Goal: Information Seeking & Learning: Learn about a topic

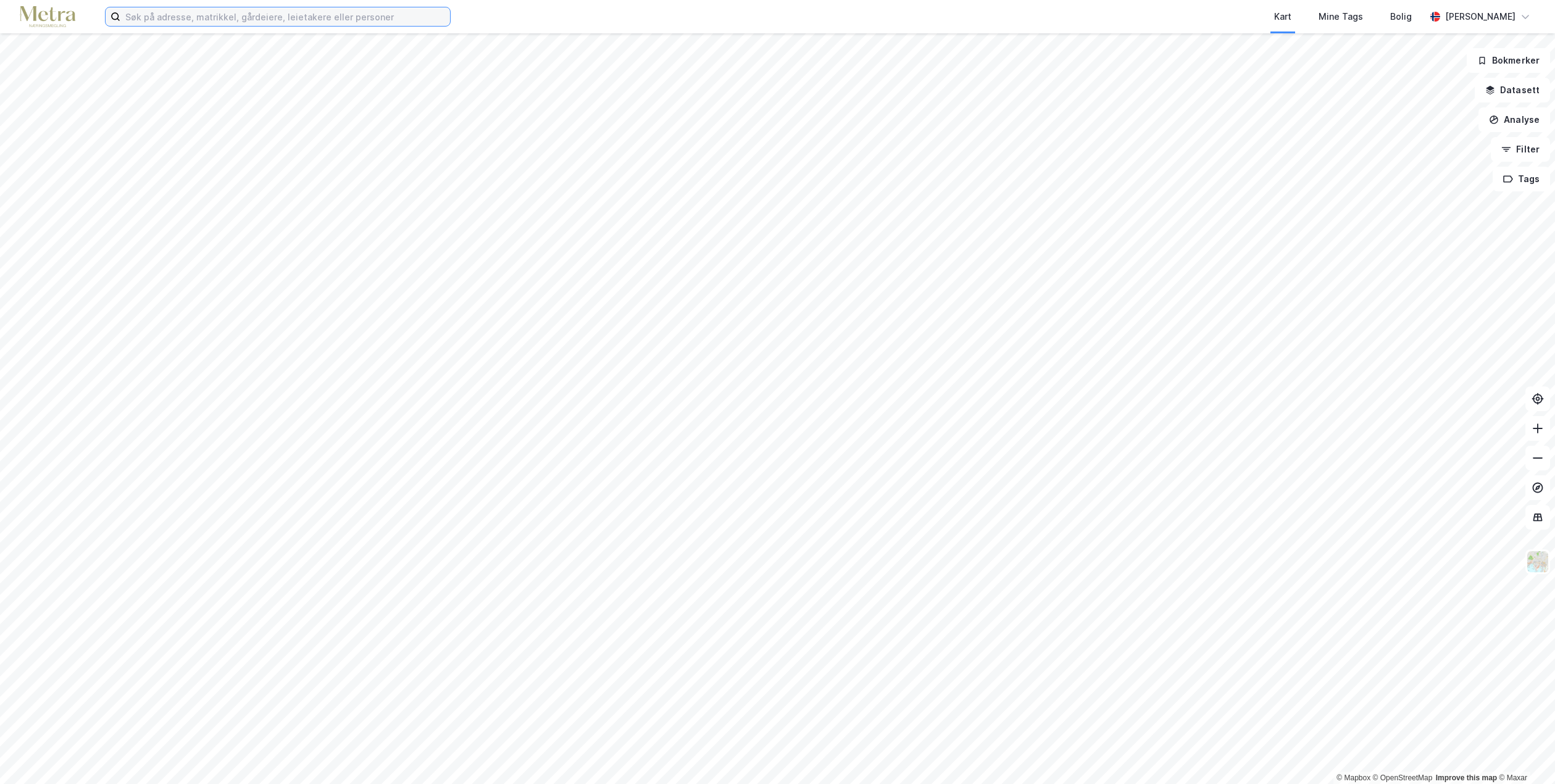
click at [247, 15] on input at bounding box center [285, 16] width 329 height 18
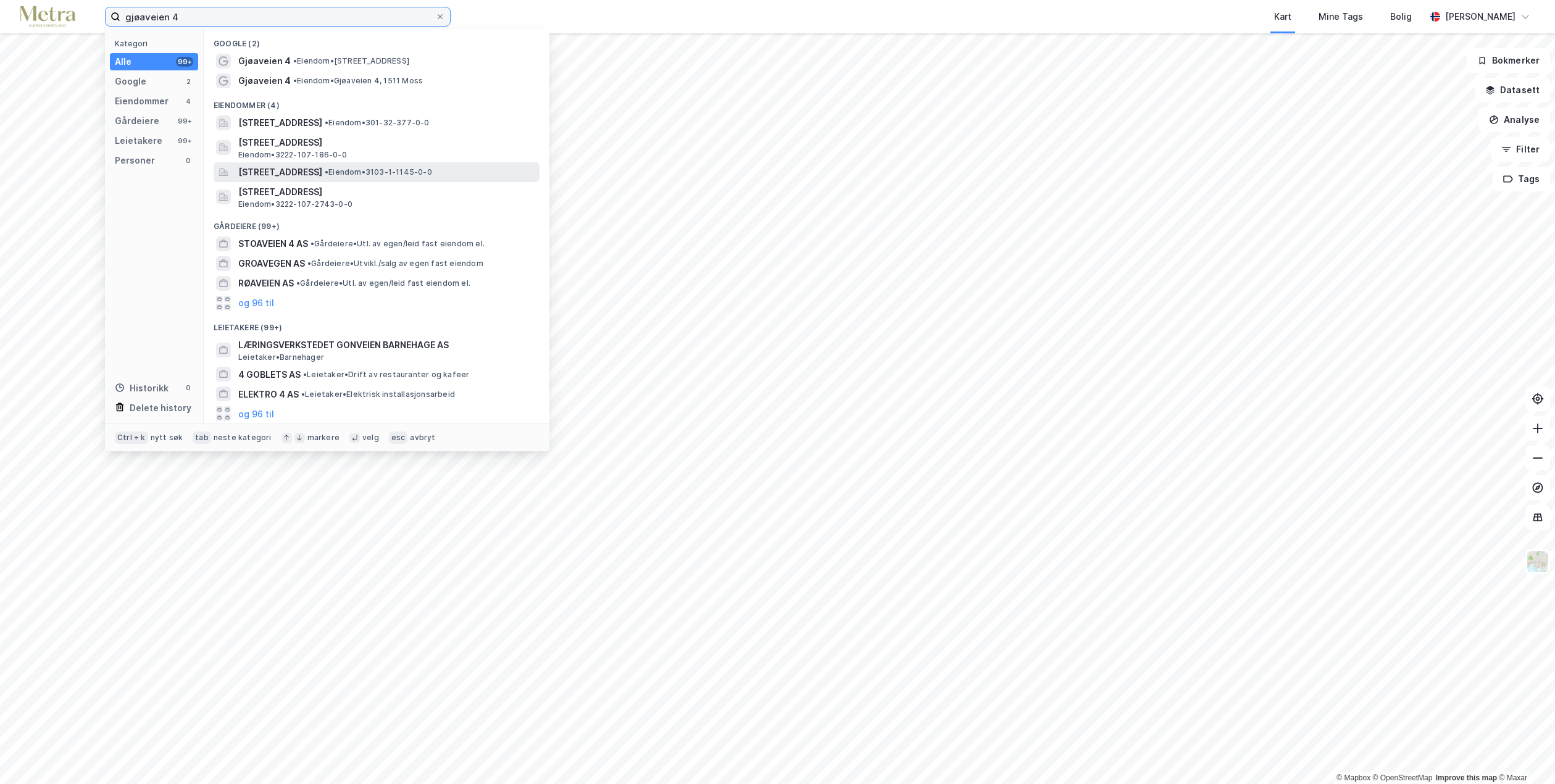
type input "gjøaveien 4"
click at [322, 169] on span "[STREET_ADDRESS]" at bounding box center [280, 172] width 84 height 15
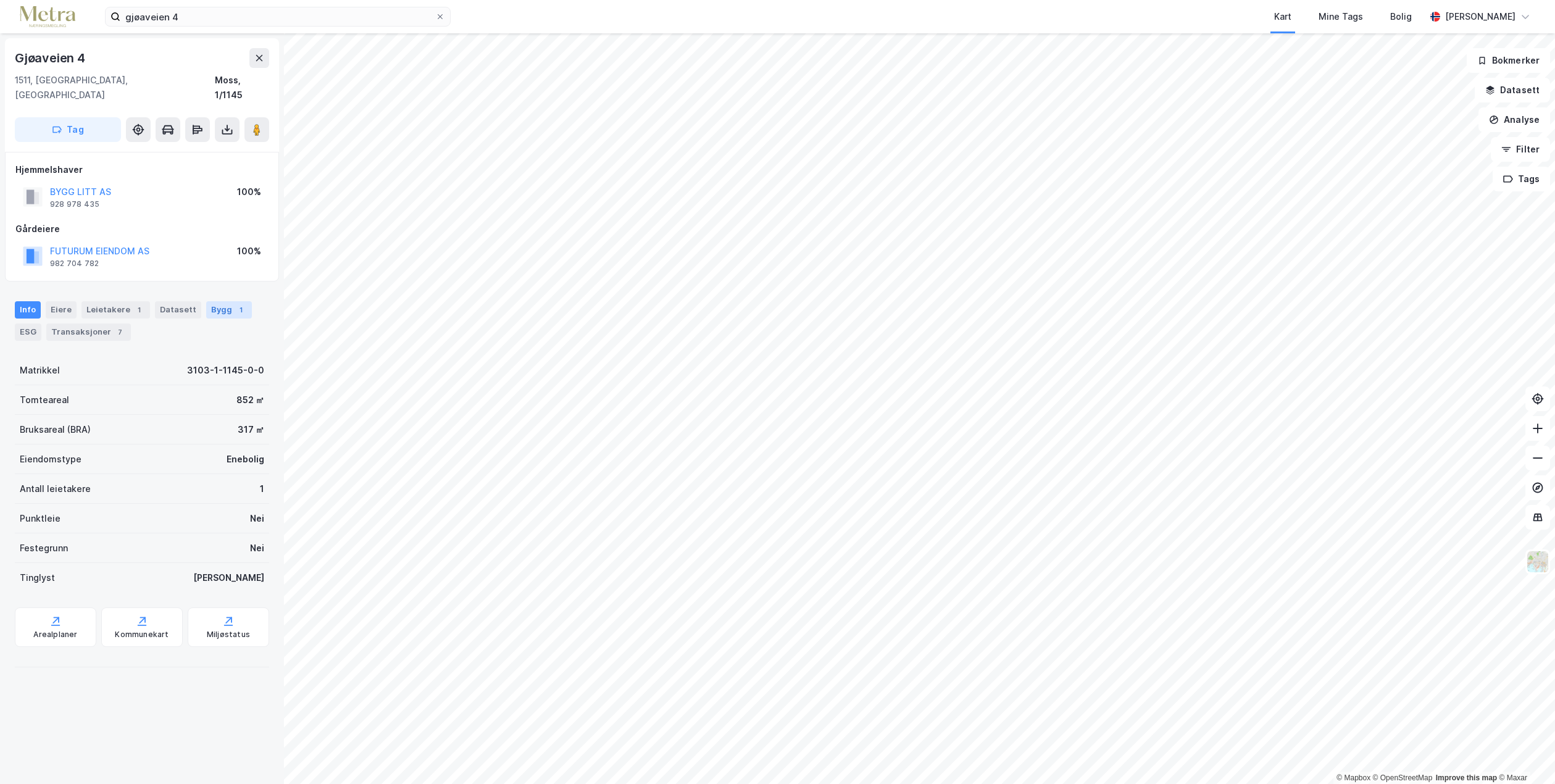
click at [206, 301] on div "Bygg 1" at bounding box center [229, 310] width 45 height 17
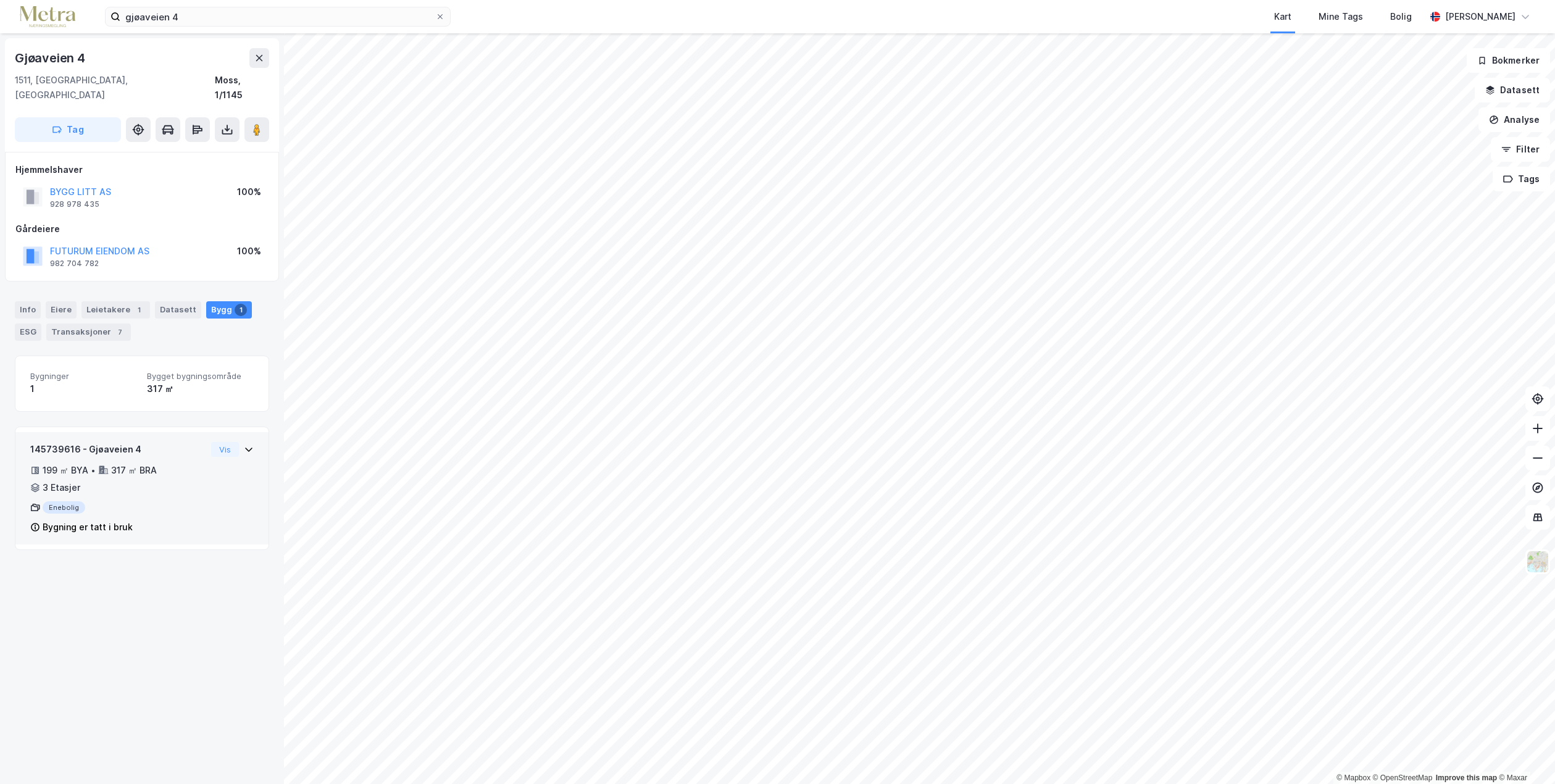
click at [234, 442] on div "Vis" at bounding box center [232, 449] width 43 height 15
click at [102, 323] on div "Transaksjoner 7" at bounding box center [88, 332] width 85 height 17
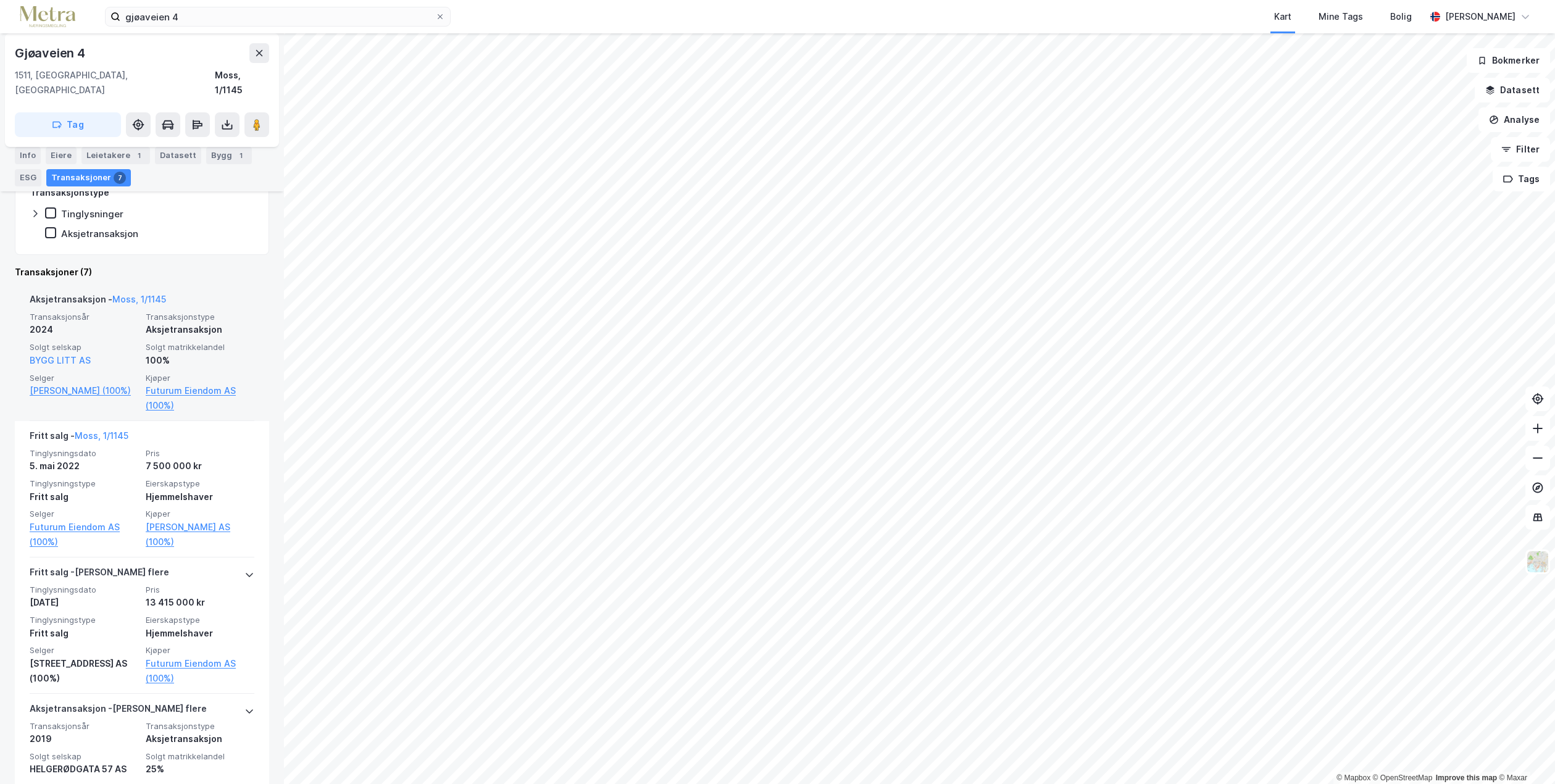
scroll to position [308, 0]
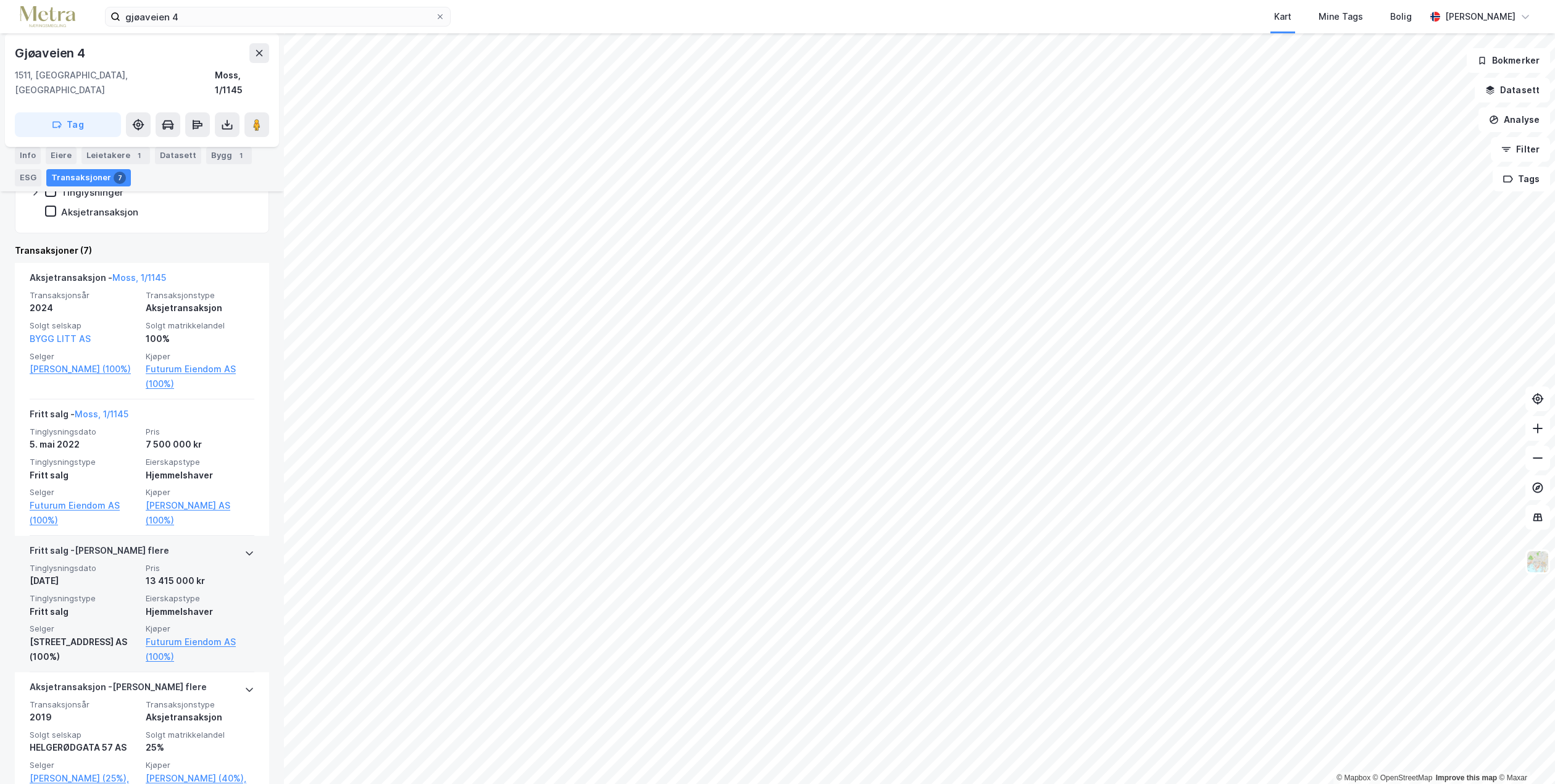
click at [127, 604] on div "Fritt salg" at bounding box center [84, 611] width 108 height 15
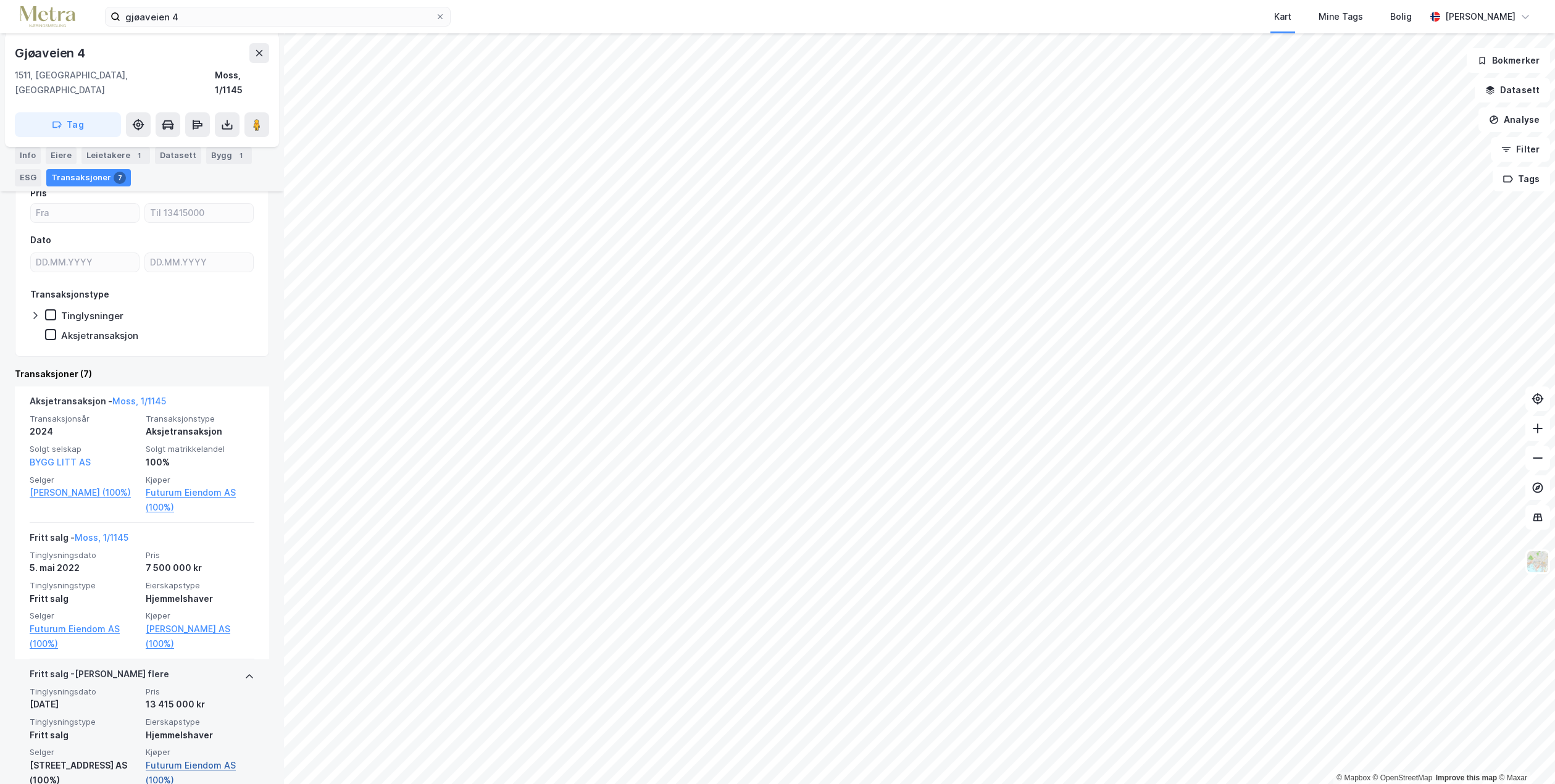
scroll to position [0, 0]
